Goal: Answer question/provide support: Share knowledge or assist other users

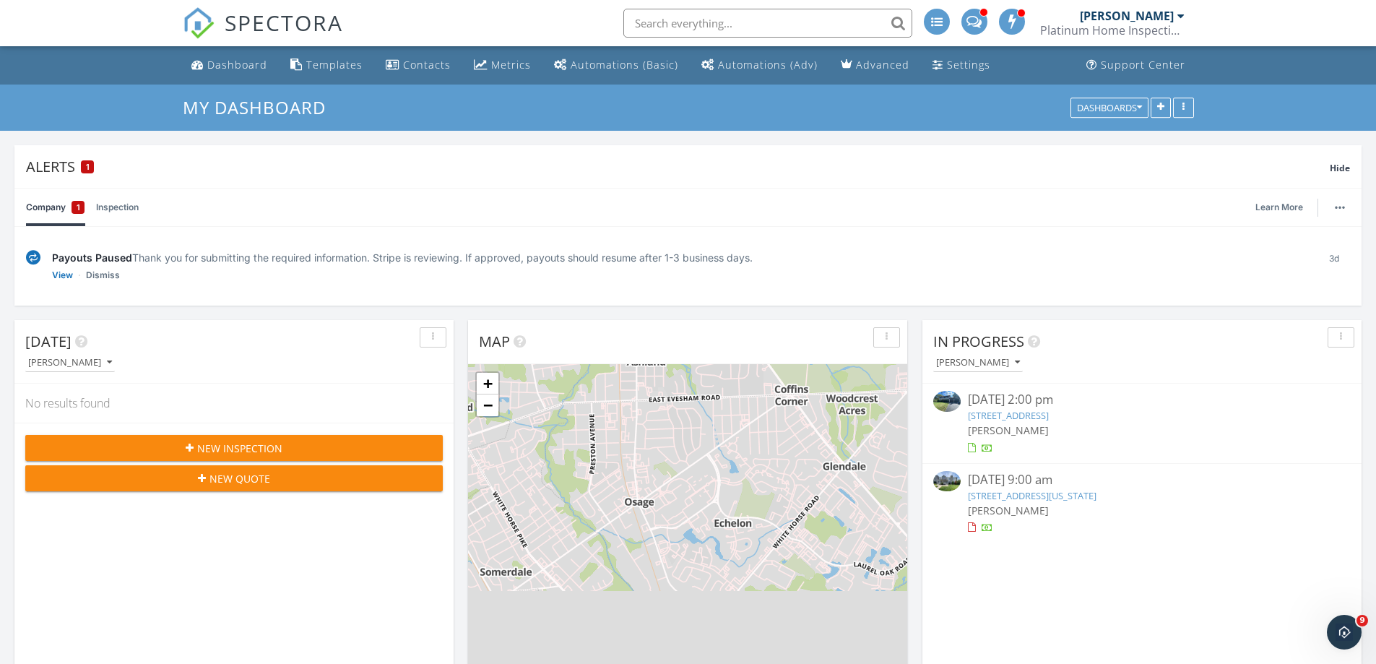
click at [1049, 417] on link "[STREET_ADDRESS]" at bounding box center [1008, 415] width 81 height 13
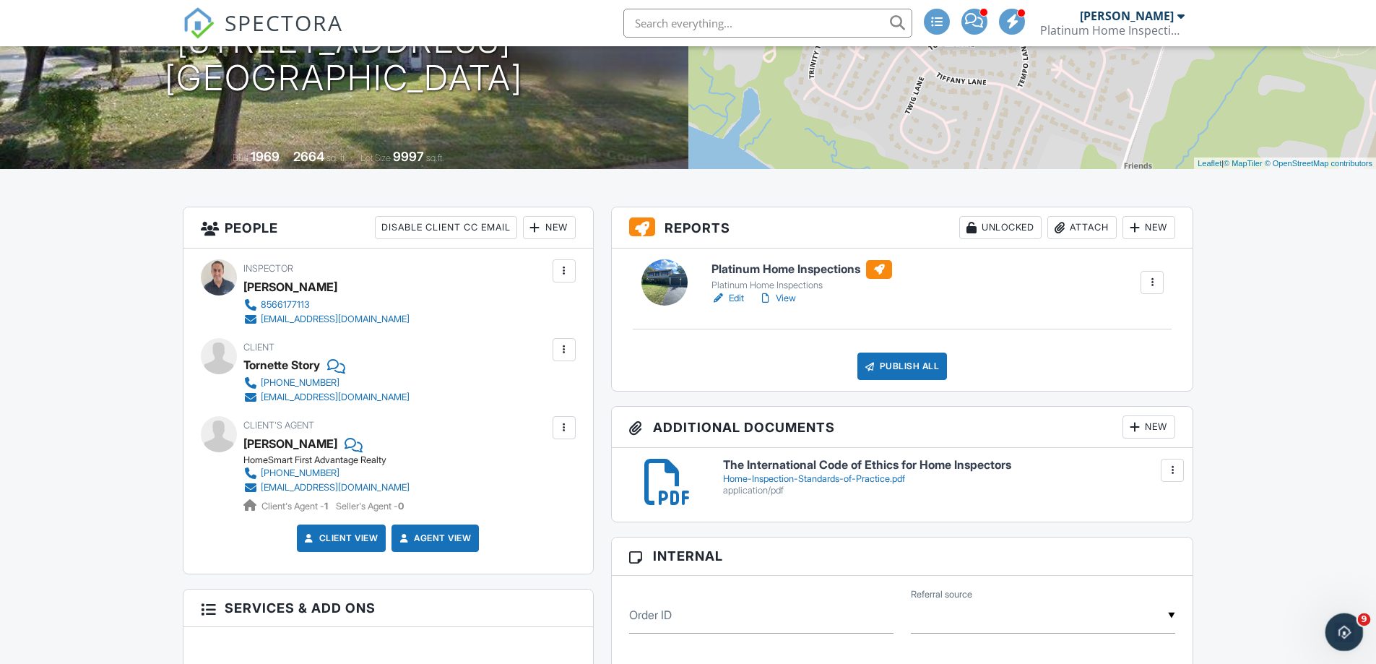
click at [1330, 628] on div "Open Intercom Messenger" at bounding box center [1342, 630] width 48 height 48
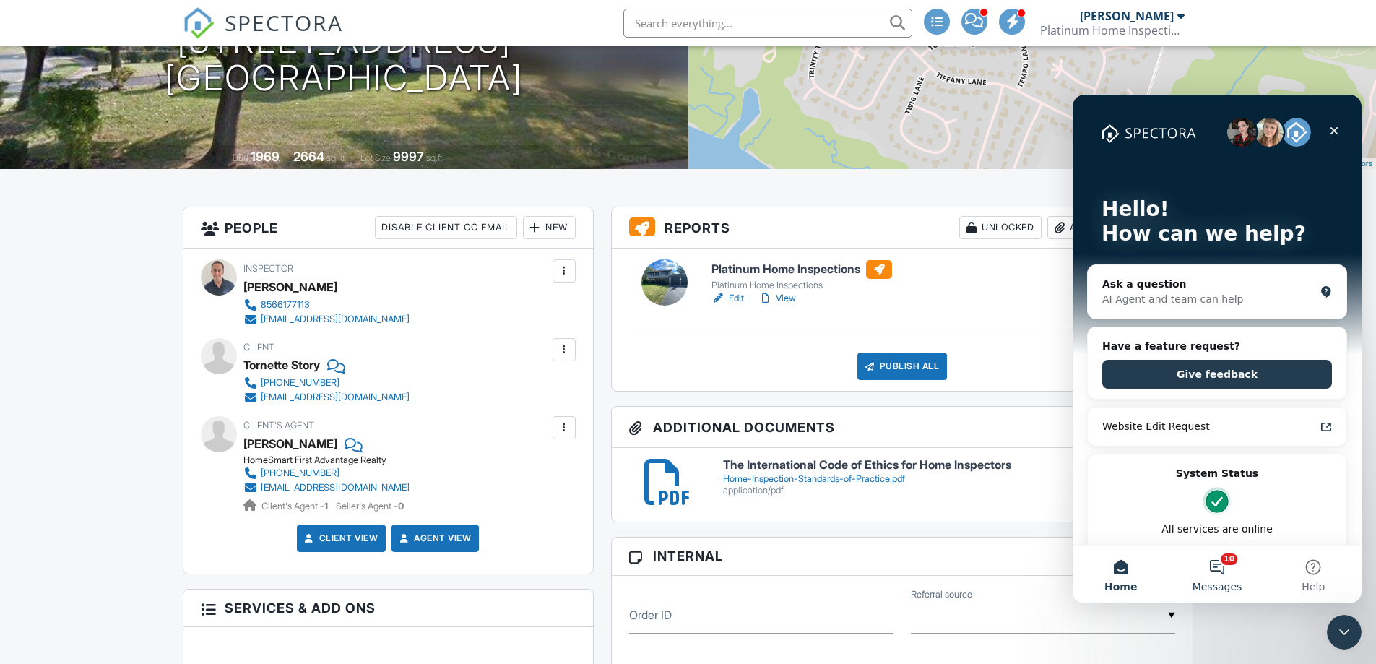
click at [1220, 563] on button "10 Messages" at bounding box center [1217, 574] width 96 height 58
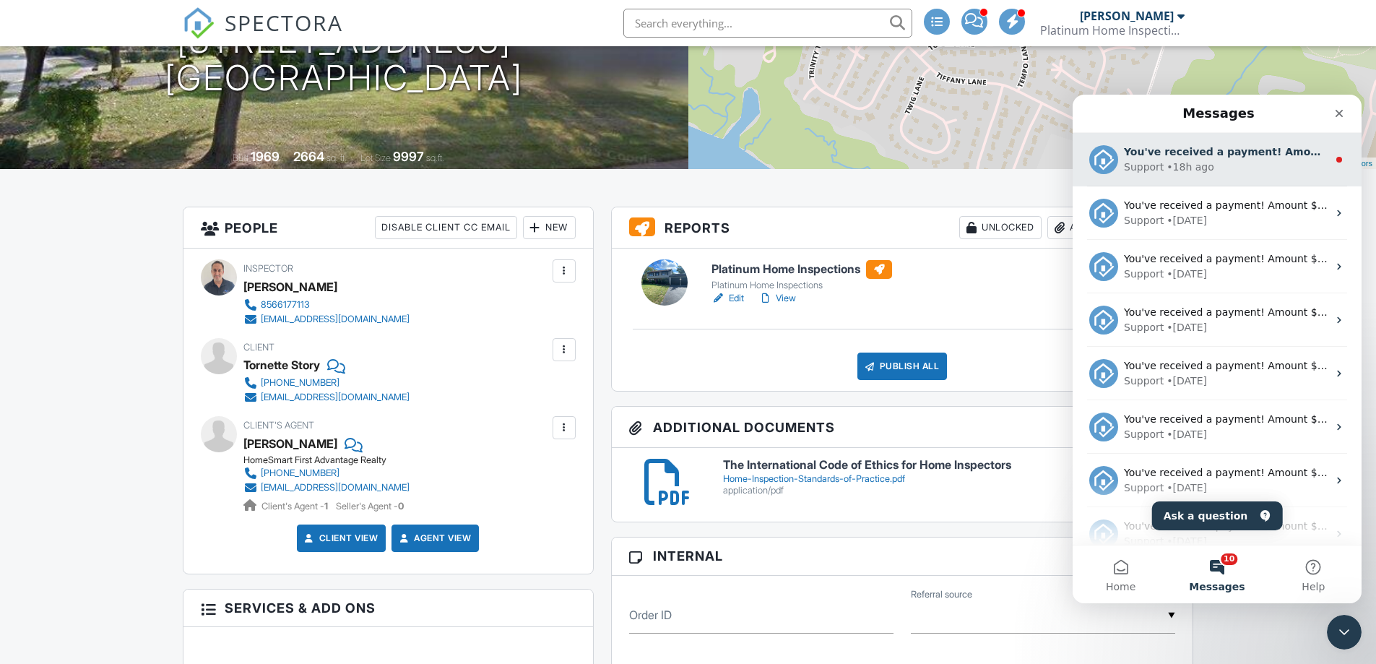
click at [1231, 161] on div "Support • 18h ago" at bounding box center [1226, 167] width 204 height 15
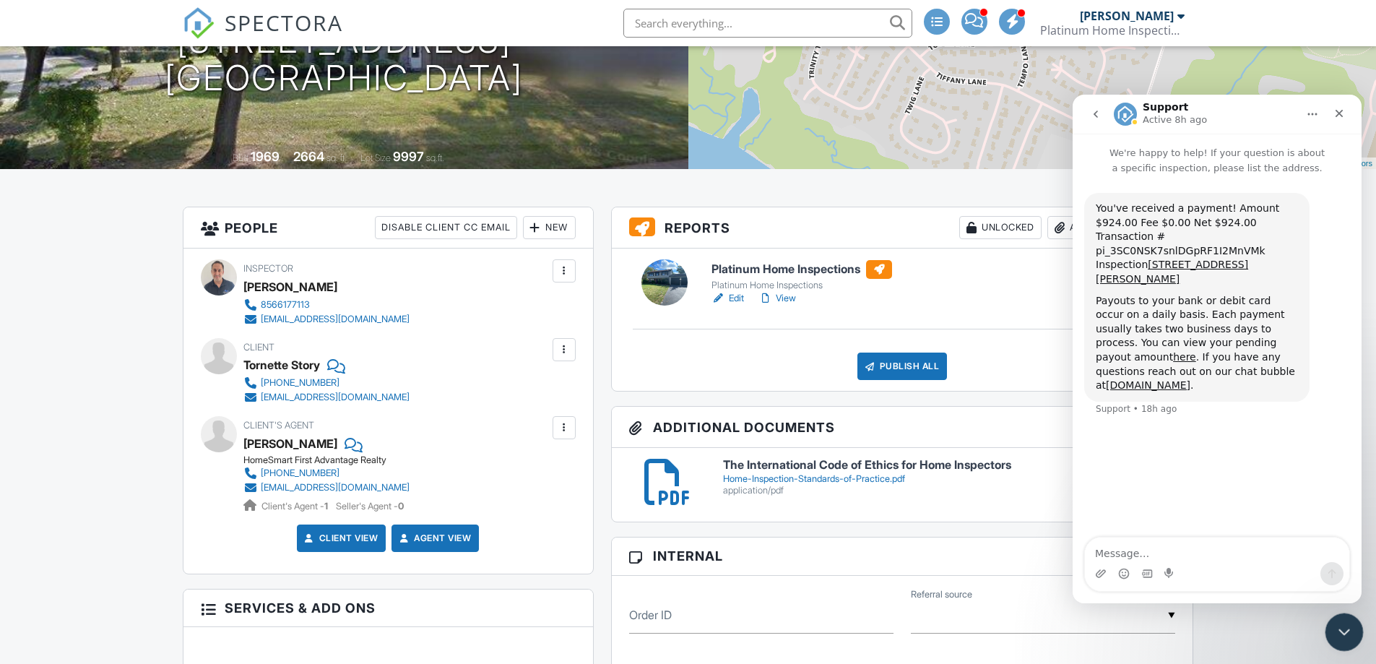
click at [1325, 625] on div "Close Intercom Messenger" at bounding box center [1342, 629] width 35 height 35
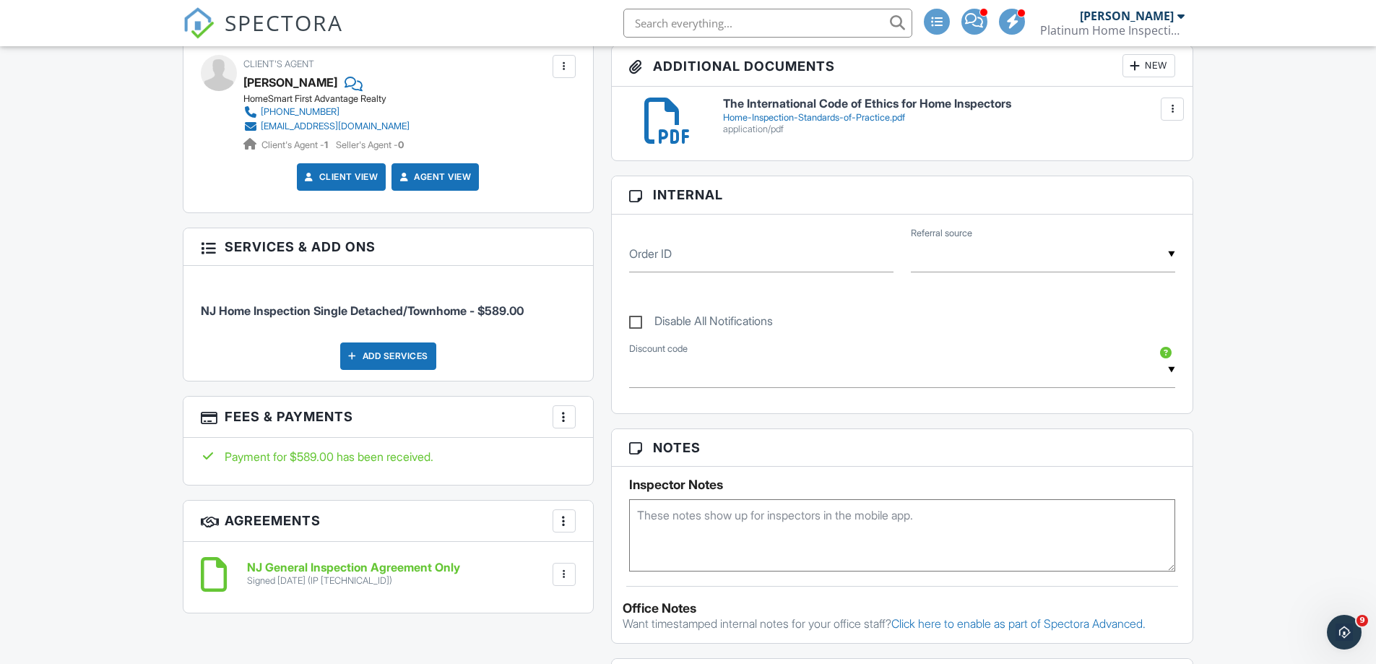
scroll to position [289, 0]
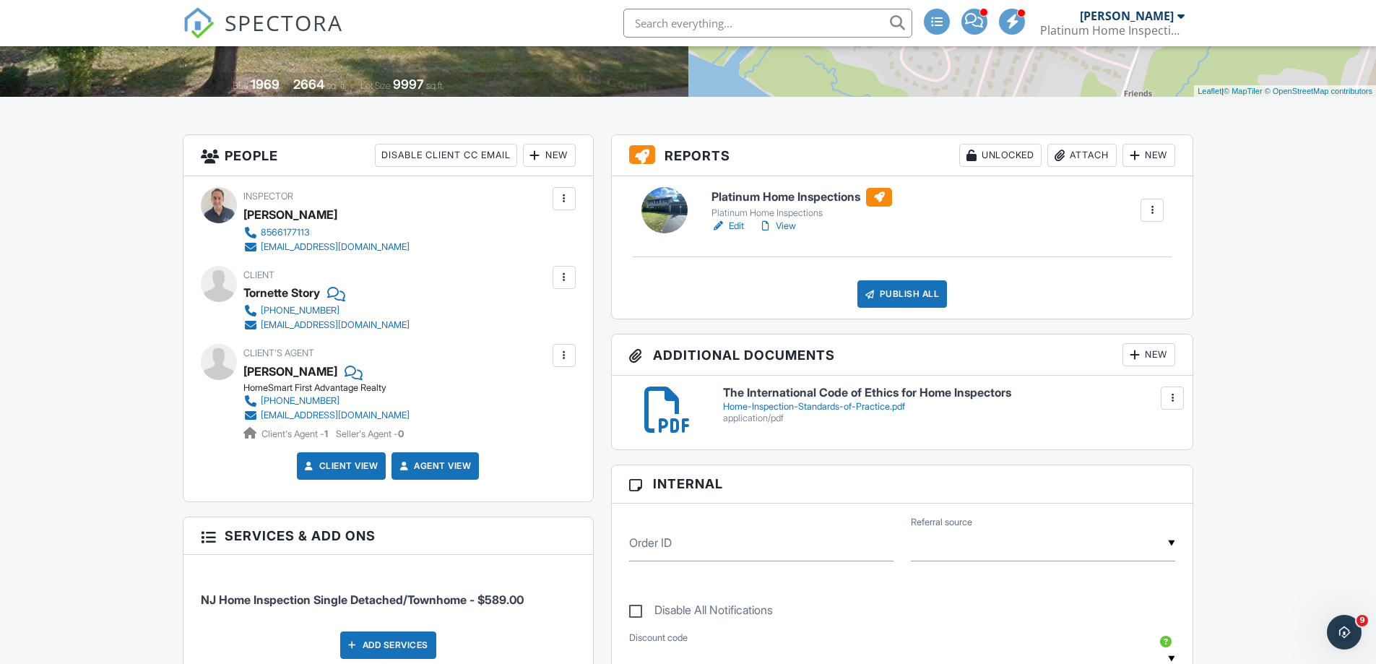
click at [740, 225] on link "Edit" at bounding box center [727, 226] width 33 height 14
